Goal: Task Accomplishment & Management: Manage account settings

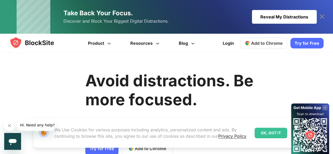
click at [275, 135] on div "OK, GOT IT" at bounding box center [271, 133] width 33 height 11
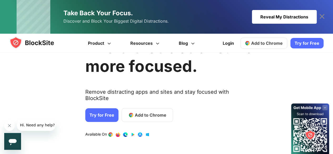
scroll to position [53, 0]
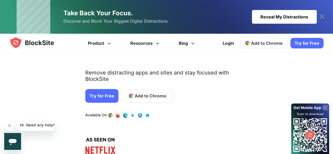
click at [139, 94] on link "Add to Chrome" at bounding box center [147, 96] width 51 height 14
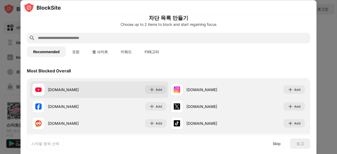
scroll to position [26, 0]
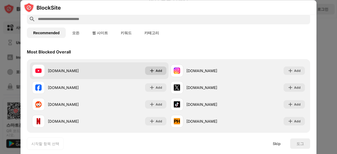
click at [150, 71] on img at bounding box center [151, 70] width 5 height 5
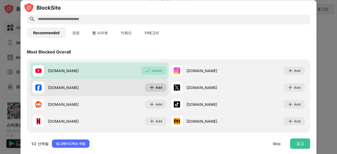
click at [156, 86] on div "Add" at bounding box center [159, 87] width 7 height 5
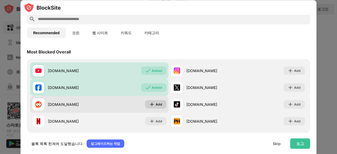
click at [152, 103] on img at bounding box center [151, 104] width 5 height 5
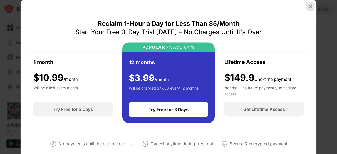
click at [312, 6] on img at bounding box center [310, 6] width 5 height 5
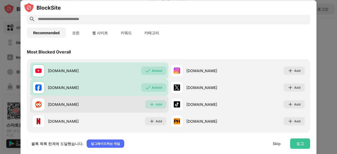
click at [151, 105] on img at bounding box center [151, 104] width 5 height 5
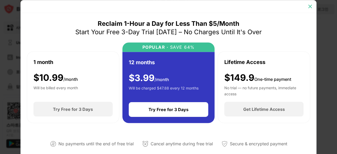
click at [310, 7] on img at bounding box center [310, 6] width 5 height 5
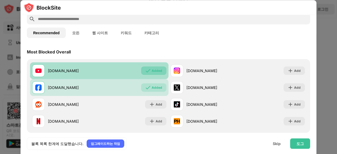
click at [155, 69] on div "Added" at bounding box center [157, 70] width 11 height 5
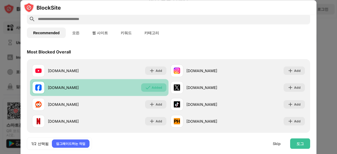
click at [152, 88] on div "Added" at bounding box center [157, 87] width 11 height 5
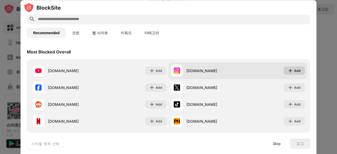
click at [295, 72] on div "Add" at bounding box center [297, 70] width 7 height 5
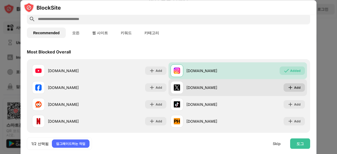
click at [294, 86] on div "Add" at bounding box center [297, 87] width 7 height 5
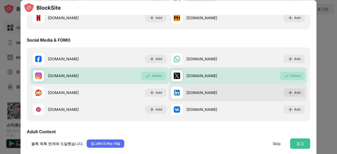
scroll to position [132, 0]
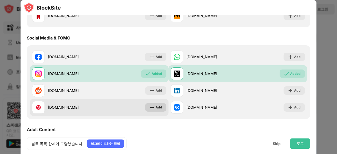
click at [157, 110] on div "Add" at bounding box center [159, 107] width 7 height 5
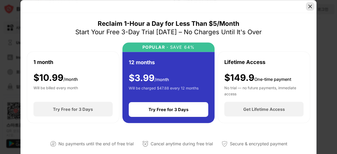
click at [312, 6] on img at bounding box center [310, 6] width 5 height 5
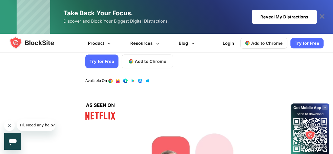
scroll to position [79, 0]
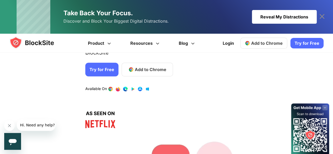
click at [101, 63] on link "Try for Free" at bounding box center [101, 70] width 33 height 14
